Goal: Task Accomplishment & Management: Use online tool/utility

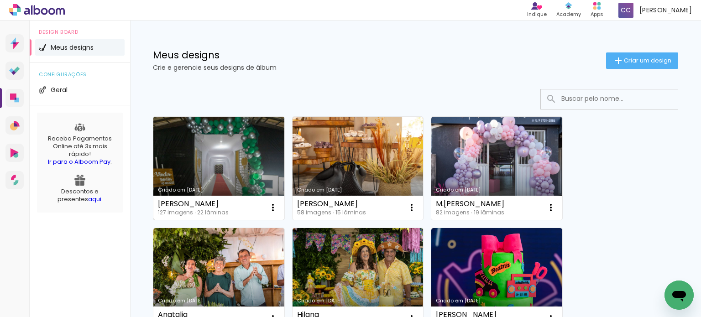
click at [232, 151] on link "Criado em [DATE]" at bounding box center [218, 168] width 131 height 103
